Goal: Transaction & Acquisition: Subscribe to service/newsletter

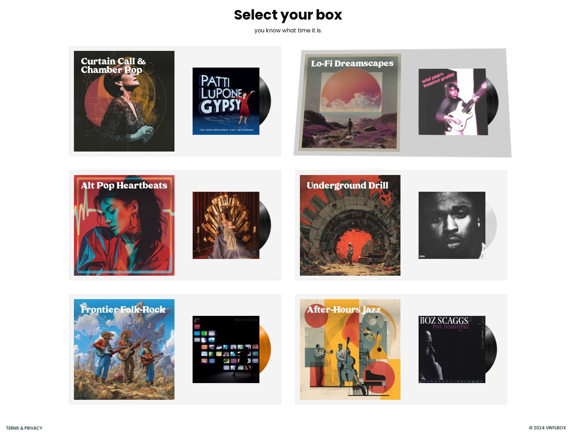
scroll to position [28, 0]
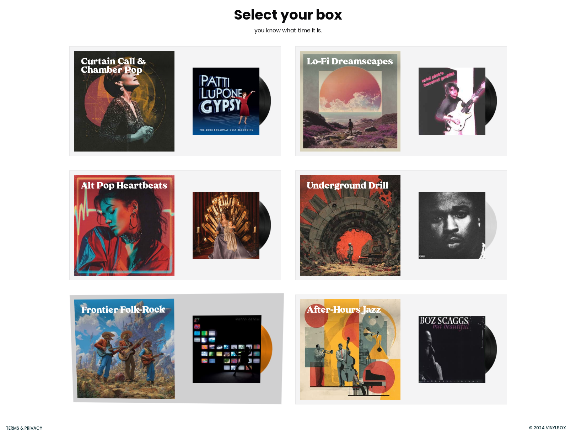
click at [150, 333] on div "Select Frontier Folk-Rock" at bounding box center [124, 349] width 101 height 100
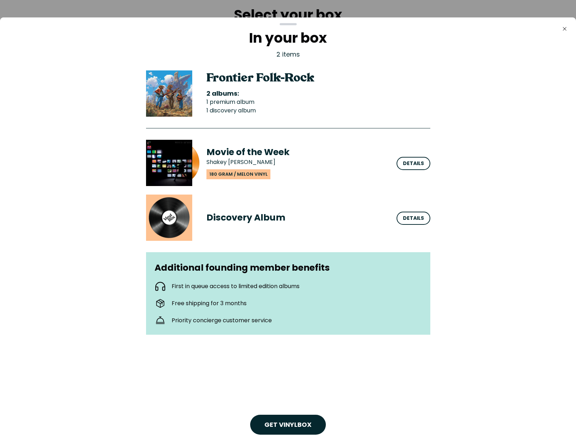
click at [148, 8] on div at bounding box center [288, 220] width 576 height 440
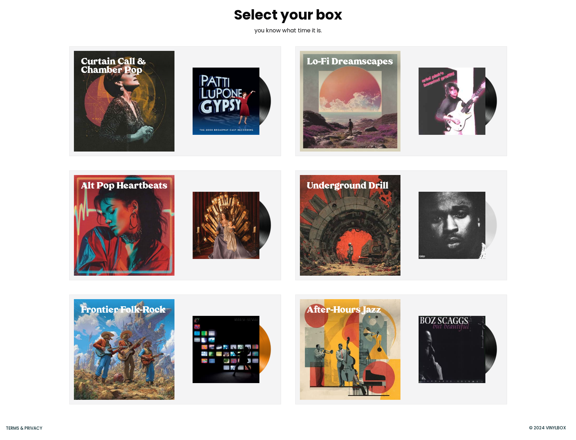
scroll to position [28, 0]
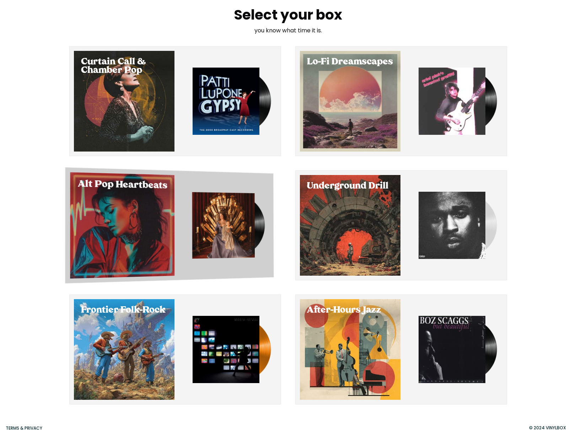
click at [237, 226] on img "button" at bounding box center [223, 225] width 63 height 66
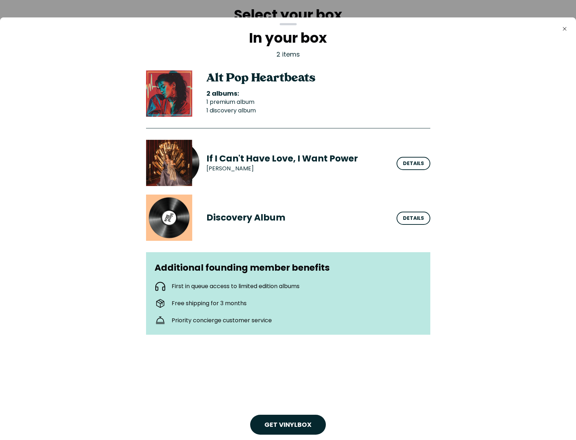
click at [200, 8] on div at bounding box center [288, 220] width 576 height 440
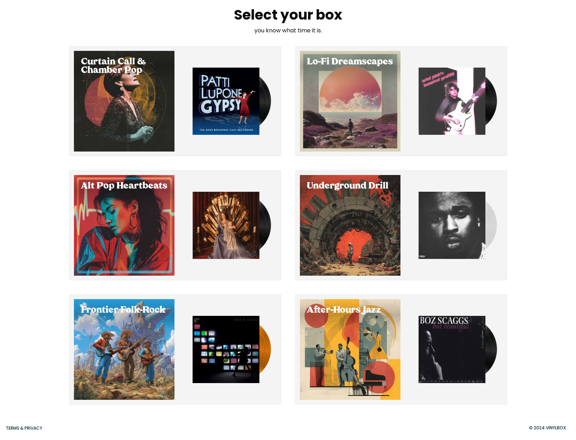
scroll to position [28, 0]
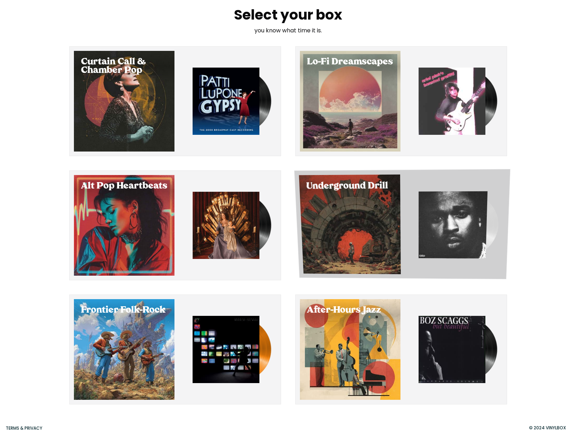
click at [383, 202] on div "Select Underground Drill" at bounding box center [350, 225] width 102 height 100
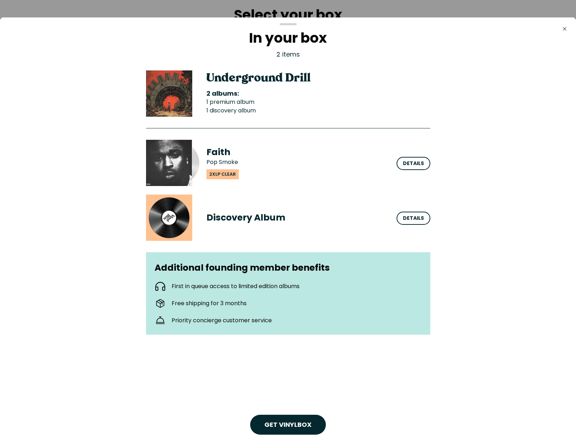
click at [136, 12] on div at bounding box center [288, 220] width 576 height 440
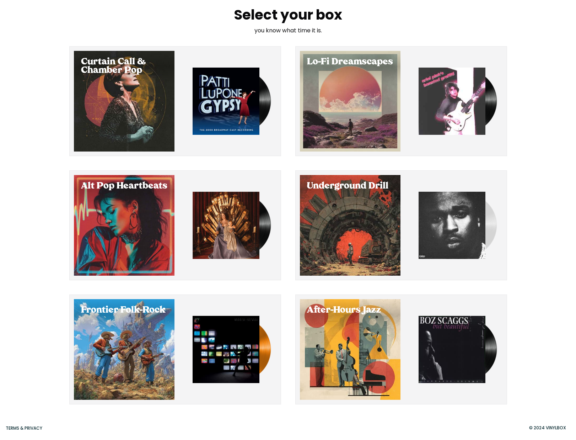
scroll to position [28, 0]
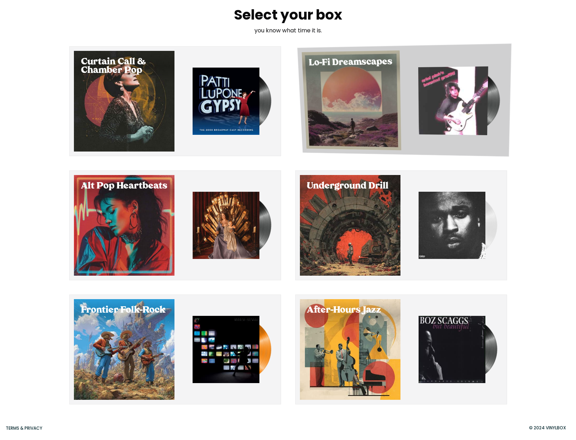
click at [350, 81] on div "Select Lo-Fi Dreamscapes" at bounding box center [352, 100] width 100 height 100
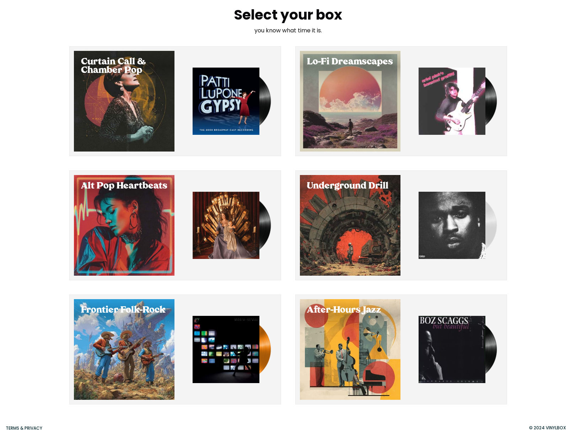
click at [215, 9] on div at bounding box center [288, 220] width 576 height 440
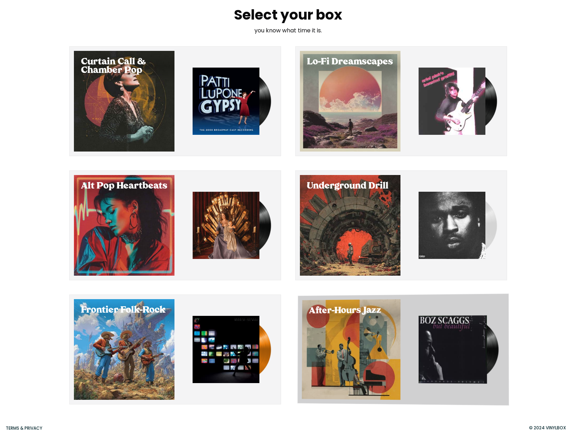
click at [376, 351] on div "Select After-Hours Jazz" at bounding box center [351, 349] width 99 height 101
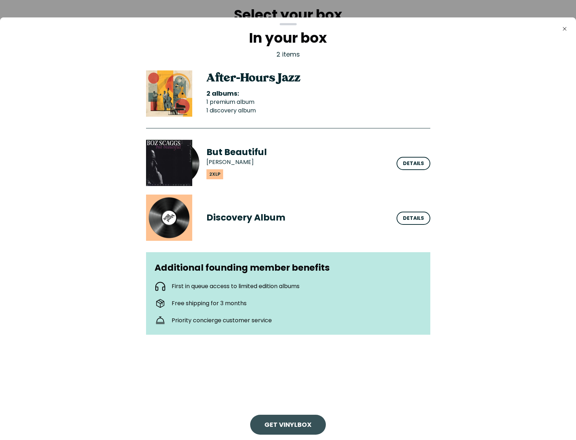
click at [279, 420] on link "Get VinylBox" at bounding box center [287, 424] width 47 height 9
